Goal: Find specific page/section: Find specific page/section

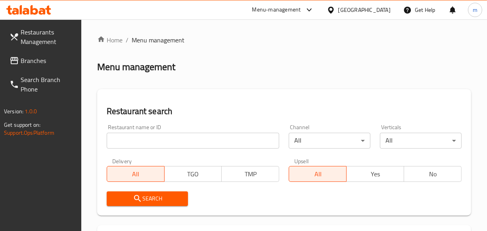
click at [382, 7] on div "Oman" at bounding box center [365, 10] width 52 height 9
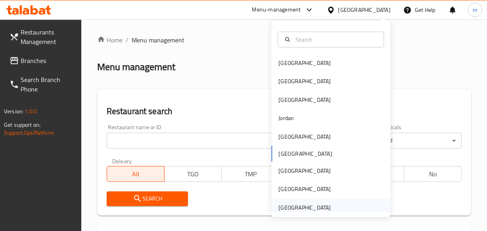
click at [325, 208] on div "[GEOGRAPHIC_DATA]" at bounding box center [304, 208] width 65 height 18
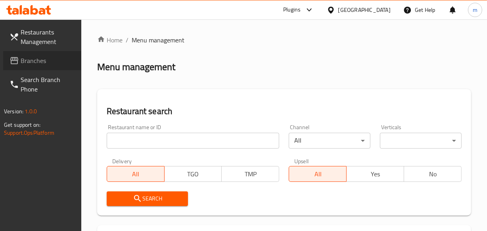
click at [33, 58] on span "Branches" at bounding box center [48, 61] width 54 height 10
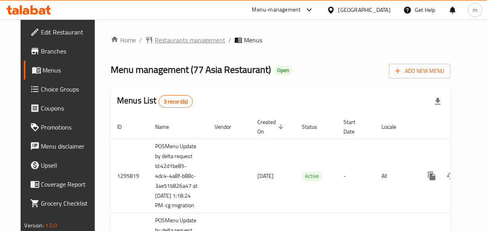
click at [164, 38] on span "Restaurants management" at bounding box center [190, 40] width 71 height 10
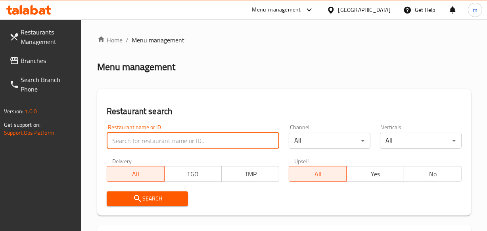
click at [160, 135] on input "search" at bounding box center [193, 141] width 173 height 16
paste input "664075"
type input "664075"
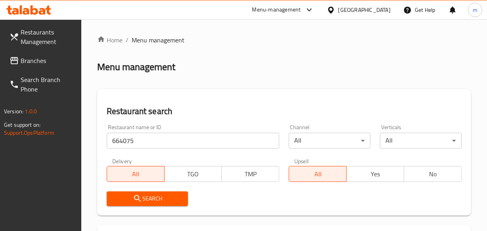
click at [154, 200] on span "Search" at bounding box center [147, 199] width 69 height 10
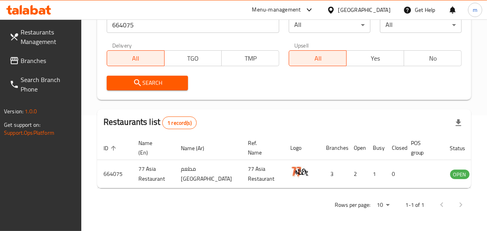
scroll to position [121, 0]
click at [28, 60] on span "Branches" at bounding box center [48, 61] width 54 height 10
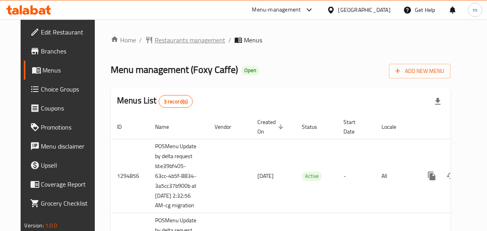
click at [160, 38] on span "Restaurants management" at bounding box center [190, 40] width 71 height 10
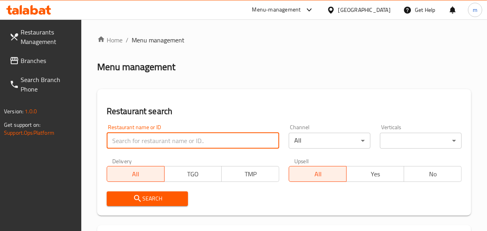
click at [137, 140] on input "search" at bounding box center [193, 141] width 173 height 16
paste input "20200"
type input "20200"
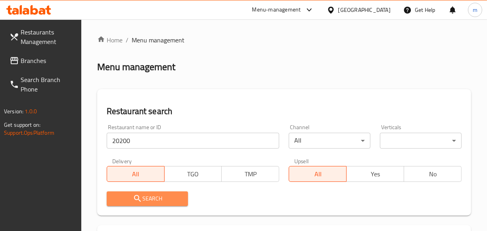
click at [145, 197] on span "Search" at bounding box center [147, 199] width 69 height 10
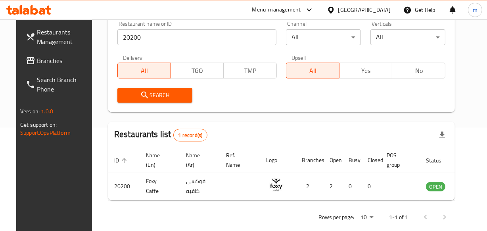
scroll to position [108, 0]
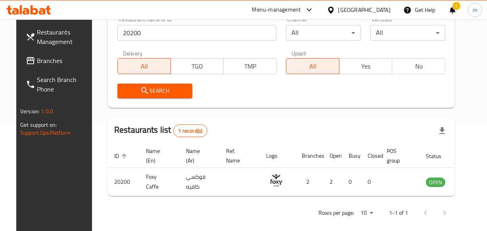
click at [48, 62] on span "Branches" at bounding box center [64, 61] width 54 height 10
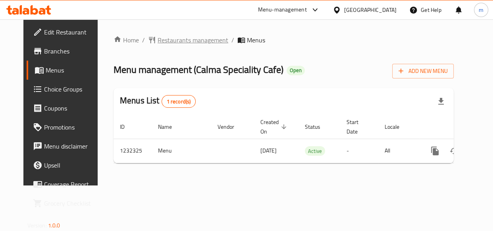
click at [172, 40] on span "Restaurants management" at bounding box center [193, 40] width 71 height 10
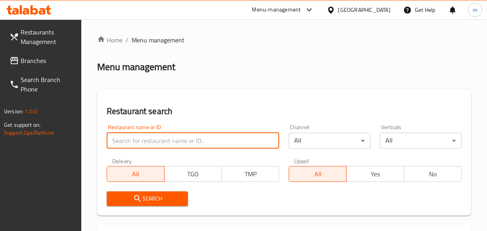
click at [127, 143] on input "search" at bounding box center [193, 141] width 173 height 16
paste input "677732"
type input "677732"
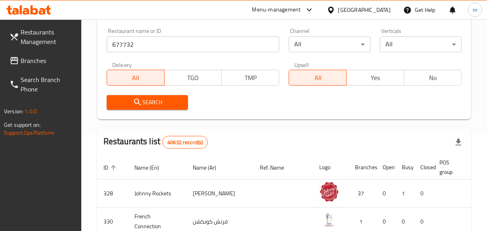
scroll to position [108, 0]
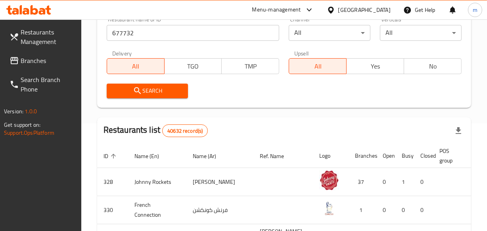
click at [149, 87] on span "Search" at bounding box center [147, 91] width 69 height 10
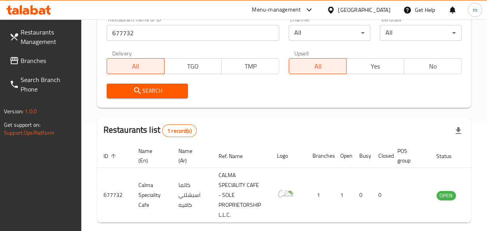
click at [57, 56] on link "Branches" at bounding box center [42, 60] width 78 height 19
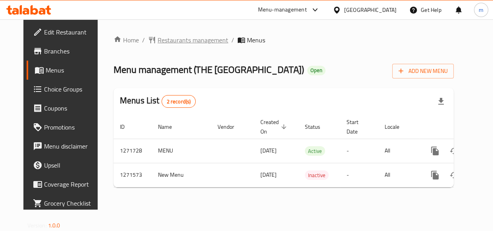
click at [170, 40] on span "Restaurants management" at bounding box center [193, 40] width 71 height 10
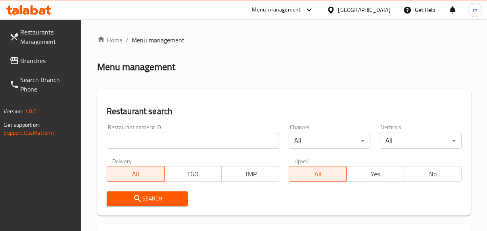
click at [138, 139] on input "search" at bounding box center [193, 141] width 173 height 16
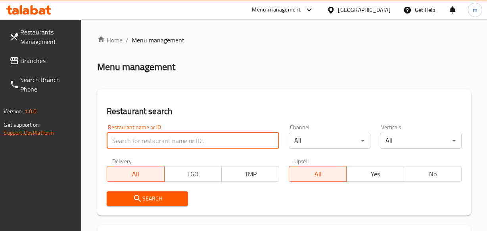
paste input "689651"
type input "689651"
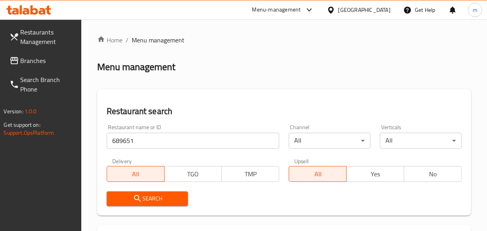
click at [158, 194] on span "Search" at bounding box center [147, 199] width 69 height 10
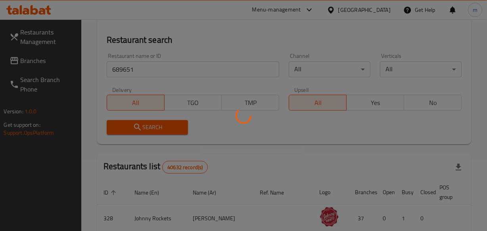
scroll to position [72, 0]
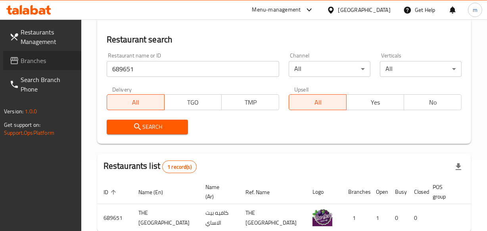
click at [63, 53] on link "Branches" at bounding box center [42, 60] width 78 height 19
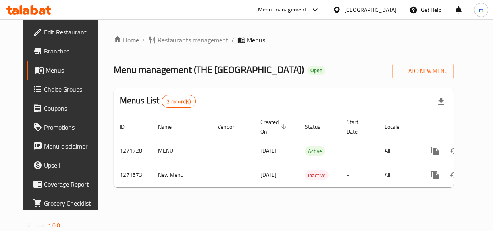
click at [167, 40] on span "Restaurants management" at bounding box center [193, 40] width 71 height 10
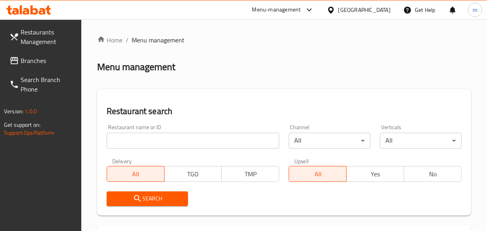
click at [121, 140] on input "search" at bounding box center [193, 141] width 173 height 16
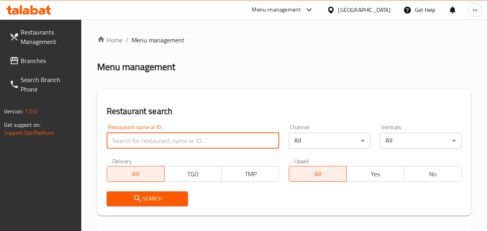
paste input "689651"
type input "689651"
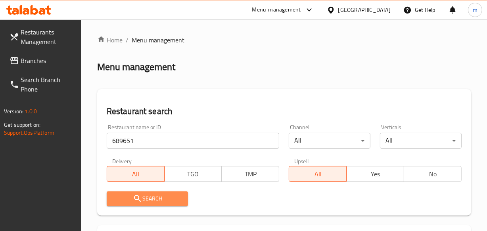
click at [134, 194] on icon "submit" at bounding box center [138, 199] width 10 height 10
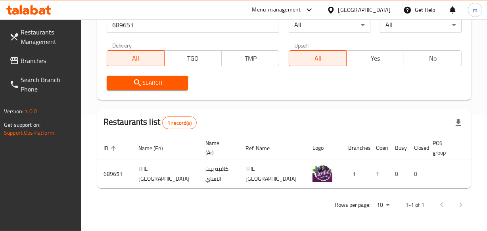
scroll to position [128, 0]
click at [35, 62] on span "Branches" at bounding box center [48, 61] width 54 height 10
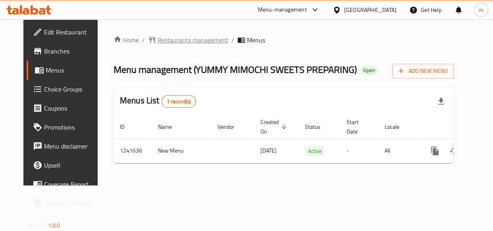
click at [174, 42] on span "Restaurants management" at bounding box center [193, 40] width 71 height 10
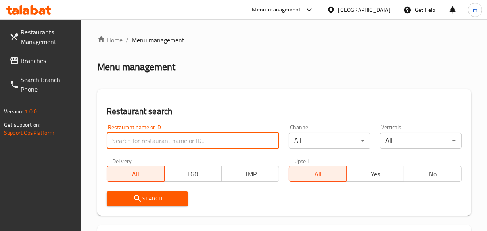
click at [127, 140] on input "search" at bounding box center [193, 141] width 173 height 16
paste input "680777"
type input "680777"
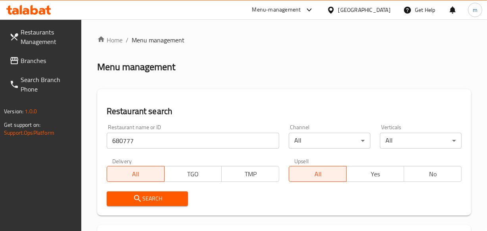
click at [147, 200] on span "Search" at bounding box center [147, 199] width 69 height 10
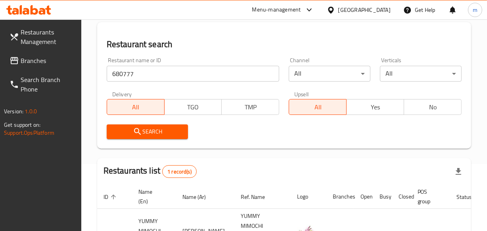
scroll to position [108, 0]
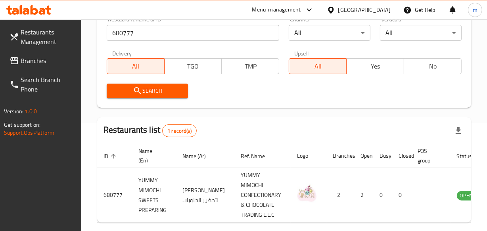
click at [349, 10] on div "United Arab Emirates" at bounding box center [365, 10] width 52 height 9
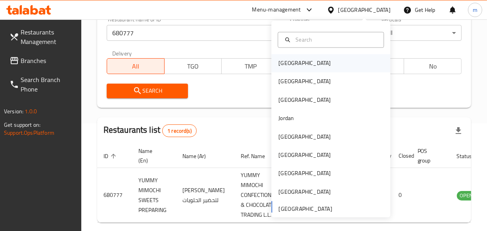
click at [327, 62] on div "[GEOGRAPHIC_DATA]" at bounding box center [330, 63] width 119 height 18
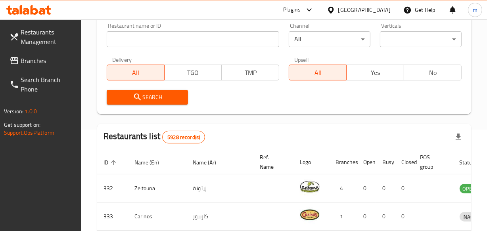
scroll to position [108, 0]
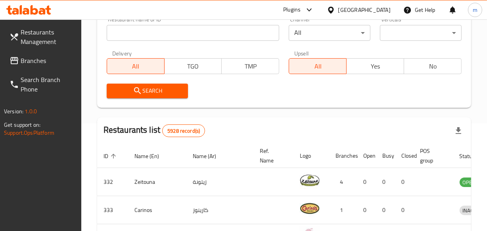
click at [59, 64] on span "Branches" at bounding box center [48, 61] width 54 height 10
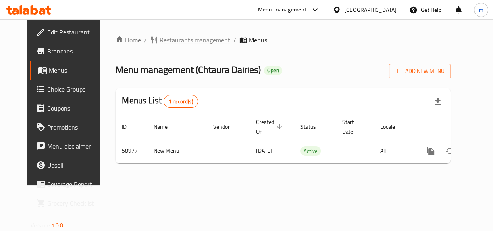
click at [163, 40] on span "Restaurants management" at bounding box center [195, 40] width 71 height 10
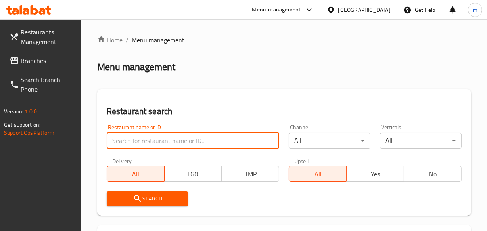
click at [143, 138] on input "search" at bounding box center [193, 141] width 173 height 16
paste input "28583"
type input "28583"
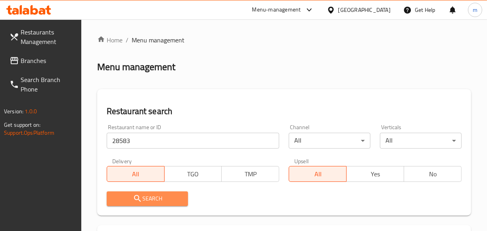
click at [146, 194] on span "Search" at bounding box center [147, 199] width 69 height 10
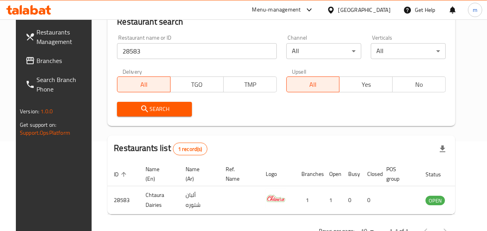
scroll to position [108, 0]
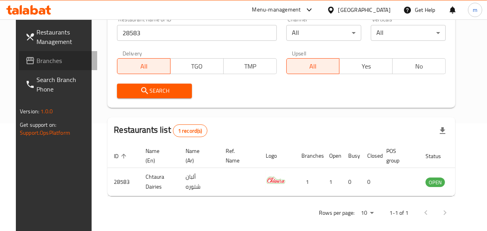
click at [60, 57] on span "Branches" at bounding box center [64, 61] width 54 height 10
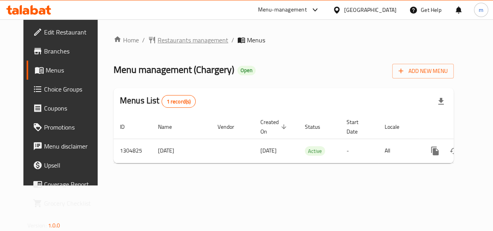
click at [162, 40] on span "Restaurants management" at bounding box center [193, 40] width 71 height 10
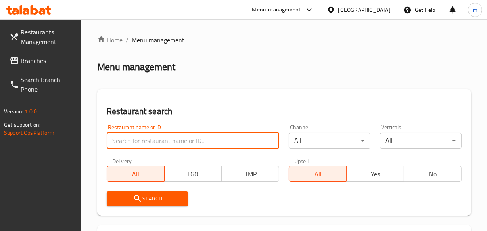
click at [127, 142] on input "search" at bounding box center [193, 141] width 173 height 16
paste input "692727"
type input "692727"
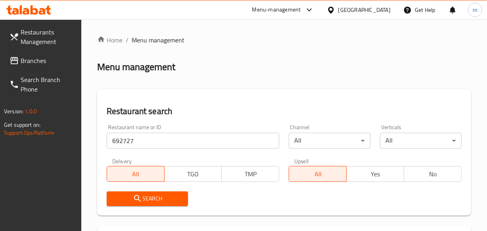
click at [140, 194] on span "Search" at bounding box center [147, 199] width 69 height 10
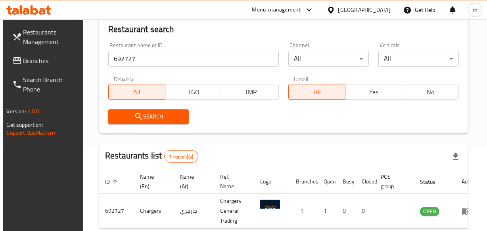
scroll to position [108, 0]
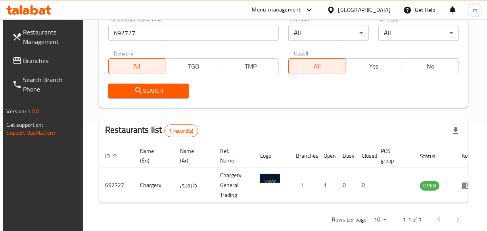
click at [68, 62] on span "Branches" at bounding box center [50, 61] width 54 height 10
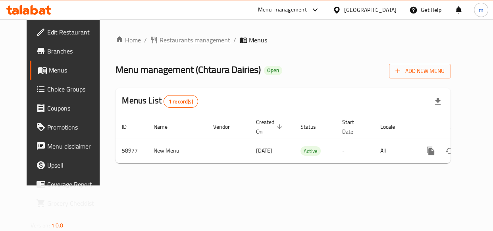
click at [163, 37] on span "Restaurants management" at bounding box center [195, 40] width 71 height 10
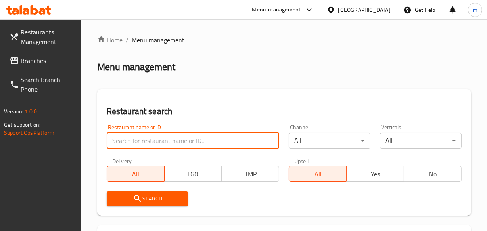
click at [131, 137] on input "search" at bounding box center [193, 141] width 173 height 16
paste input "28583"
type input "28583"
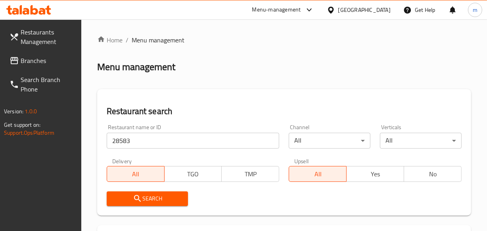
click at [138, 195] on icon "submit" at bounding box center [138, 199] width 10 height 10
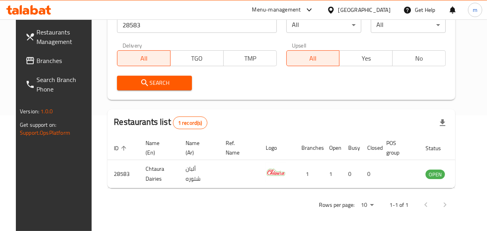
scroll to position [121, 0]
click at [335, 8] on icon at bounding box center [331, 10] width 8 height 8
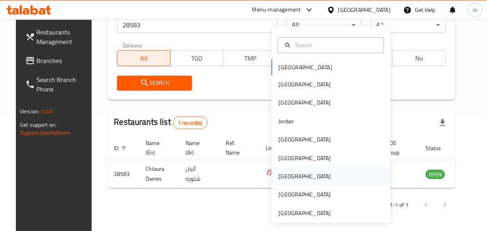
click at [352, 167] on div "[GEOGRAPHIC_DATA]" at bounding box center [330, 176] width 119 height 18
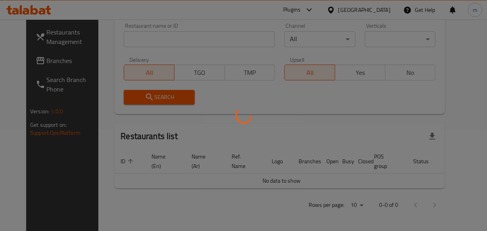
click at [28, 56] on div at bounding box center [243, 115] width 487 height 231
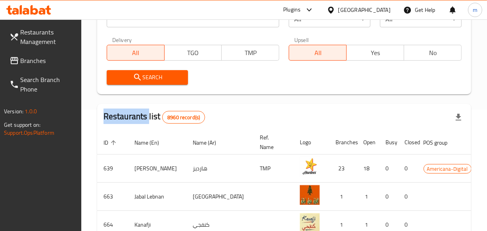
click at [28, 56] on div at bounding box center [243, 115] width 487 height 231
click at [28, 56] on span "Branches" at bounding box center [48, 61] width 54 height 10
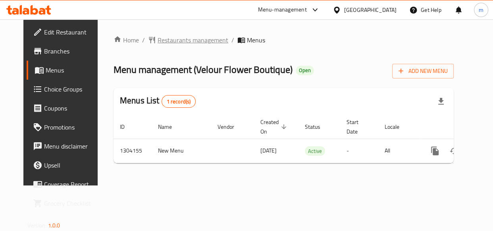
click at [158, 42] on span "Restaurants management" at bounding box center [193, 40] width 71 height 10
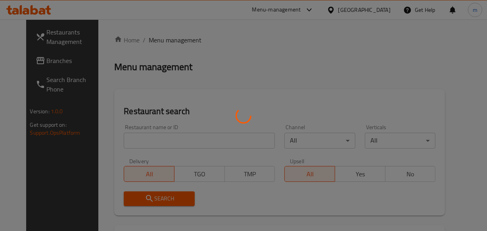
click at [123, 139] on div at bounding box center [243, 115] width 487 height 231
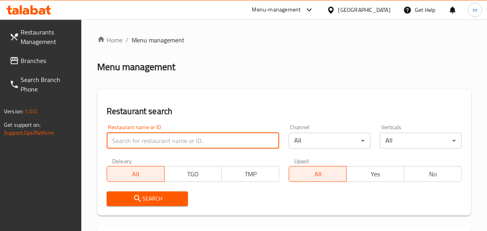
click at [123, 139] on input "search" at bounding box center [193, 141] width 173 height 16
paste input "703085"
type input "703085"
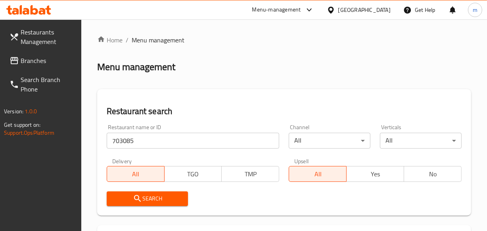
click at [133, 196] on icon "submit" at bounding box center [138, 199] width 10 height 10
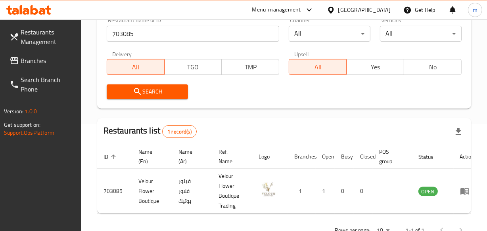
scroll to position [108, 0]
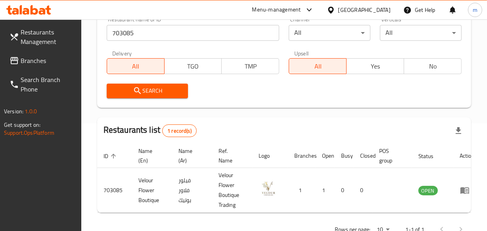
click at [51, 57] on span "Branches" at bounding box center [48, 61] width 54 height 10
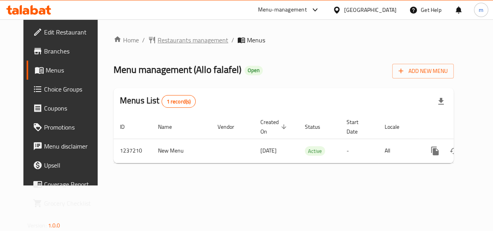
click at [172, 40] on span "Restaurants management" at bounding box center [193, 40] width 71 height 10
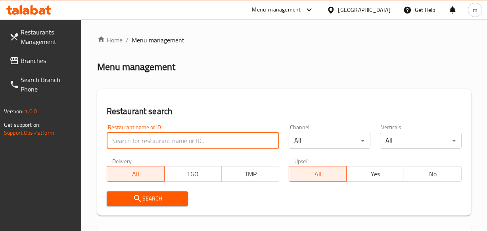
click at [140, 142] on input "search" at bounding box center [193, 141] width 173 height 16
paste input "679299"
type input "679299"
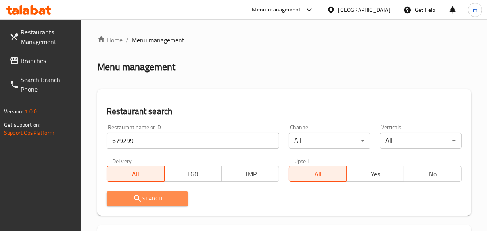
click at [148, 199] on span "Search" at bounding box center [147, 199] width 69 height 10
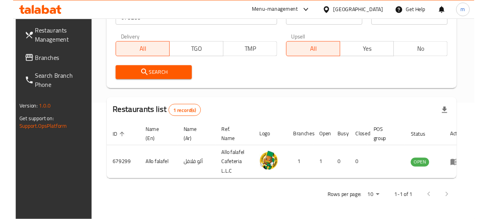
scroll to position [138, 0]
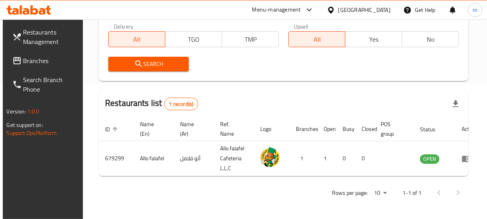
click at [363, 8] on div "[GEOGRAPHIC_DATA]" at bounding box center [359, 9] width 77 height 19
click at [363, 9] on div "[GEOGRAPHIC_DATA]" at bounding box center [365, 10] width 52 height 9
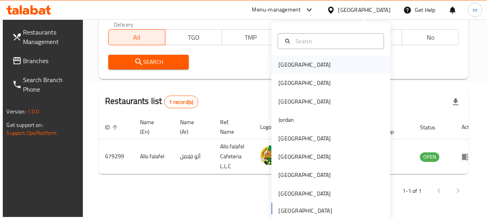
click at [310, 56] on div "[GEOGRAPHIC_DATA]" at bounding box center [330, 65] width 119 height 18
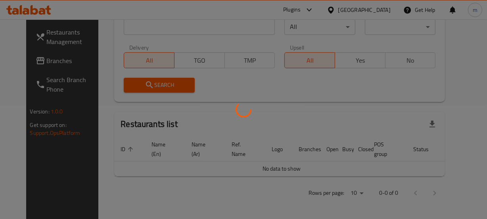
scroll to position [138, 0]
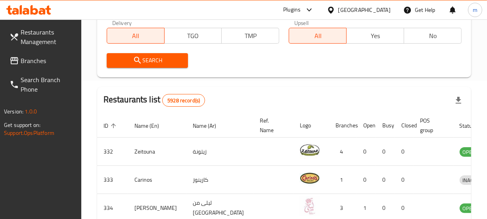
click at [33, 60] on span "Branches" at bounding box center [48, 61] width 54 height 10
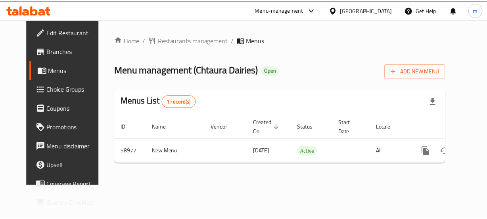
scroll to position [0, 9]
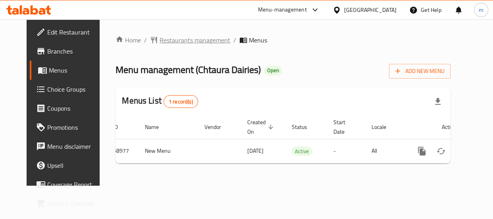
click at [160, 40] on span "Restaurants management" at bounding box center [195, 40] width 71 height 10
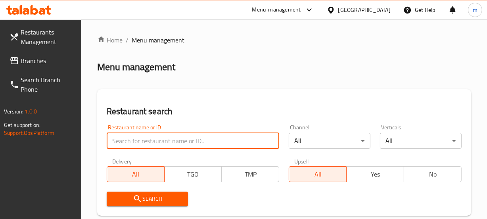
click at [123, 137] on input "search" at bounding box center [193, 141] width 173 height 16
paste input "28583"
type input "28583"
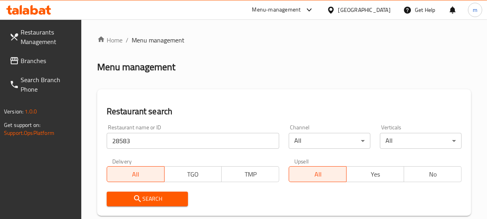
click at [137, 201] on icon "submit" at bounding box center [138, 199] width 10 height 10
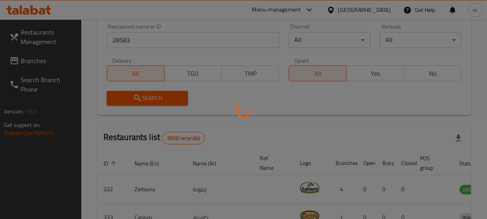
scroll to position [108, 0]
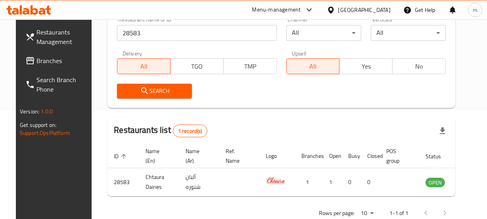
click at [365, 4] on div "Bahrain" at bounding box center [359, 9] width 77 height 19
click at [339, 9] on div at bounding box center [333, 10] width 12 height 9
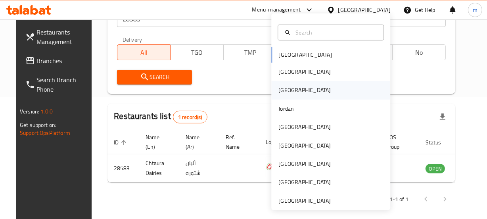
scroll to position [134, 0]
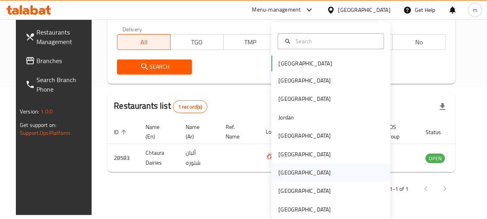
click at [346, 171] on div "[GEOGRAPHIC_DATA]" at bounding box center [330, 172] width 119 height 18
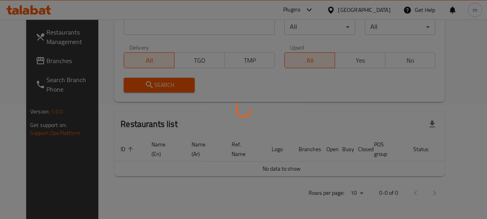
click at [33, 56] on div at bounding box center [243, 109] width 487 height 219
click at [33, 56] on div "Restaurants Management Branches Search Branch Phone Version: 1.0.0 Get support …" at bounding box center [243, 62] width 435 height 314
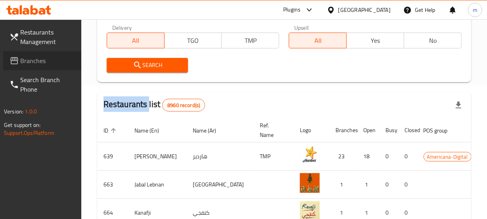
click at [33, 56] on span "Branches" at bounding box center [48, 61] width 54 height 10
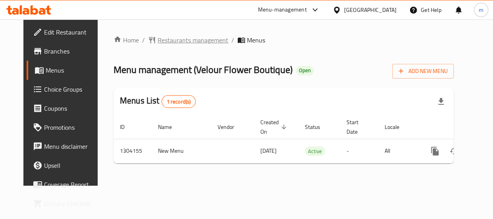
click at [167, 40] on span "Restaurants management" at bounding box center [193, 40] width 71 height 10
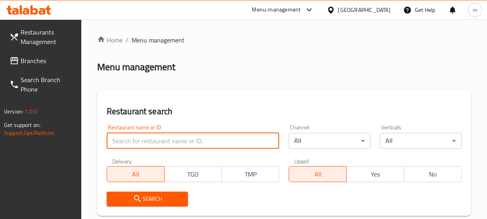
click at [133, 141] on input "search" at bounding box center [193, 141] width 173 height 16
paste input "703085"
type input "703085"
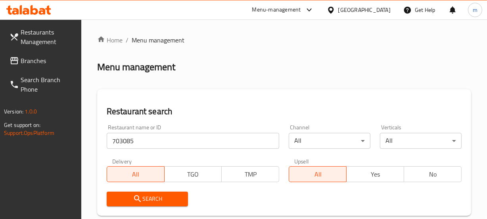
drag, startPoint x: 139, startPoint y: 192, endPoint x: 140, endPoint y: 196, distance: 4.1
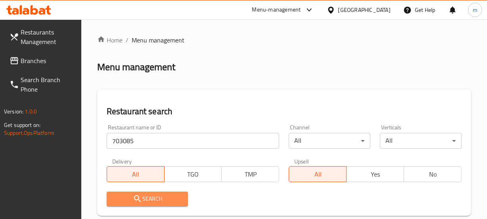
click at [140, 196] on icon "submit" at bounding box center [138, 199] width 10 height 10
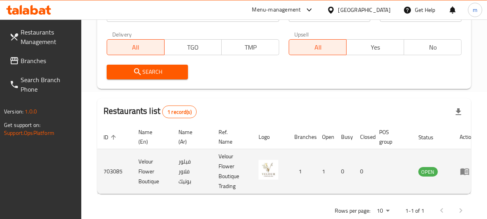
scroll to position [151, 0]
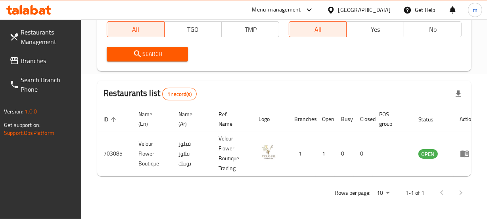
click at [379, 10] on div "[GEOGRAPHIC_DATA]" at bounding box center [365, 10] width 52 height 9
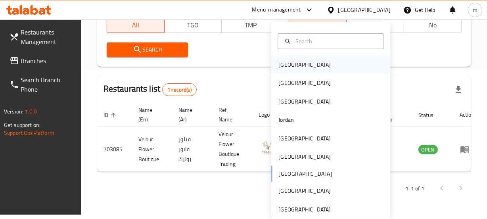
click at [354, 66] on div "[GEOGRAPHIC_DATA]" at bounding box center [330, 65] width 119 height 18
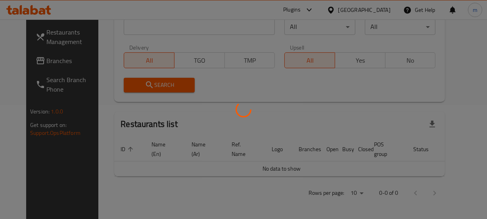
click at [44, 62] on div at bounding box center [243, 109] width 487 height 219
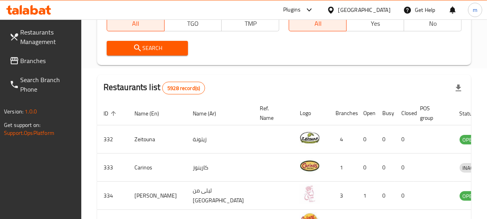
click at [44, 62] on span "Branches" at bounding box center [48, 61] width 54 height 10
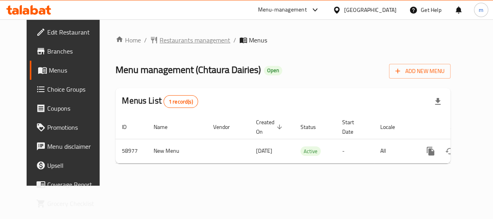
click at [179, 40] on span "Restaurants management" at bounding box center [195, 40] width 71 height 10
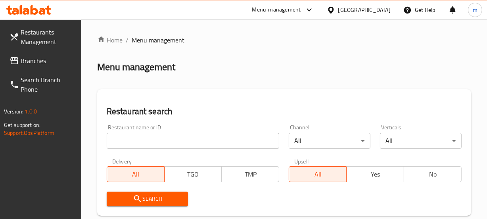
click at [149, 141] on input "search" at bounding box center [193, 141] width 173 height 16
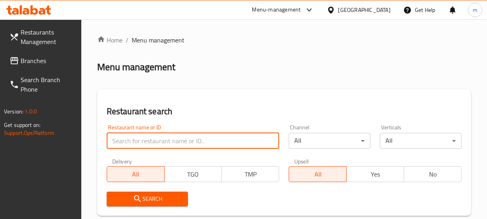
paste input "28583"
type input "28583"
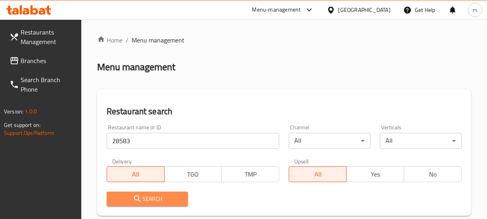
click at [152, 195] on span "Search" at bounding box center [147, 199] width 69 height 10
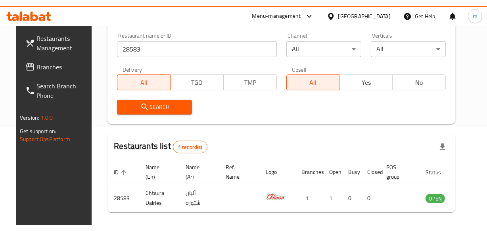
scroll to position [98, 0]
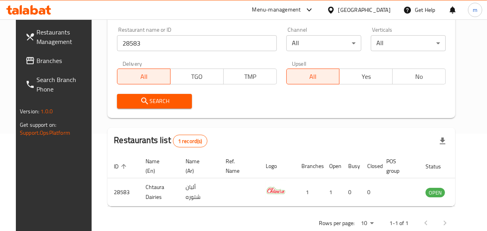
click at [375, 9] on div "Bahrain" at bounding box center [365, 10] width 52 height 9
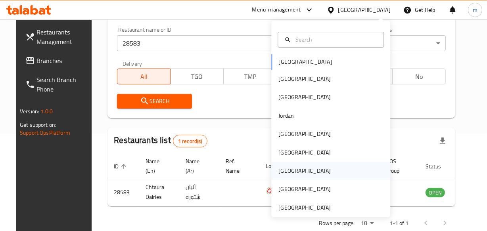
click at [325, 162] on div "[GEOGRAPHIC_DATA]" at bounding box center [330, 171] width 119 height 18
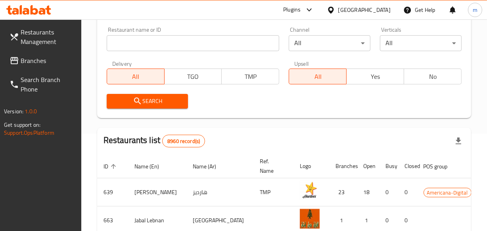
click at [67, 63] on span "Branches" at bounding box center [48, 61] width 54 height 10
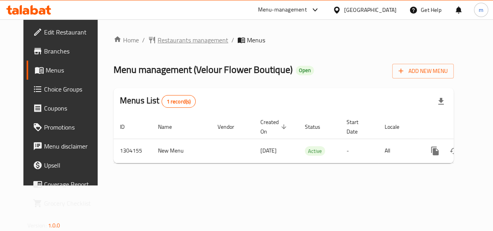
click at [183, 42] on span "Restaurants management" at bounding box center [193, 40] width 71 height 10
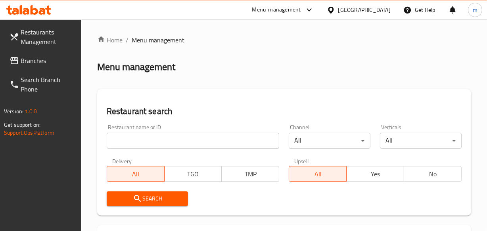
click at [143, 134] on input "search" at bounding box center [193, 141] width 173 height 16
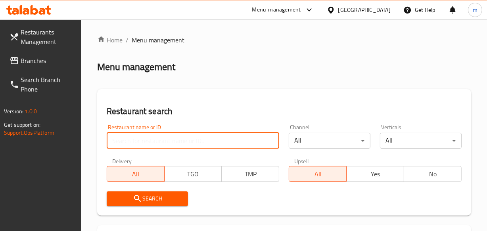
paste input "703085"
type input "703085"
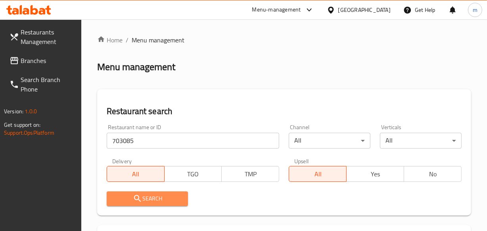
click at [151, 200] on span "Search" at bounding box center [147, 199] width 69 height 10
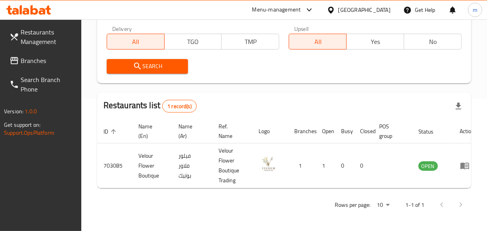
scroll to position [138, 0]
